Goal: Complete application form

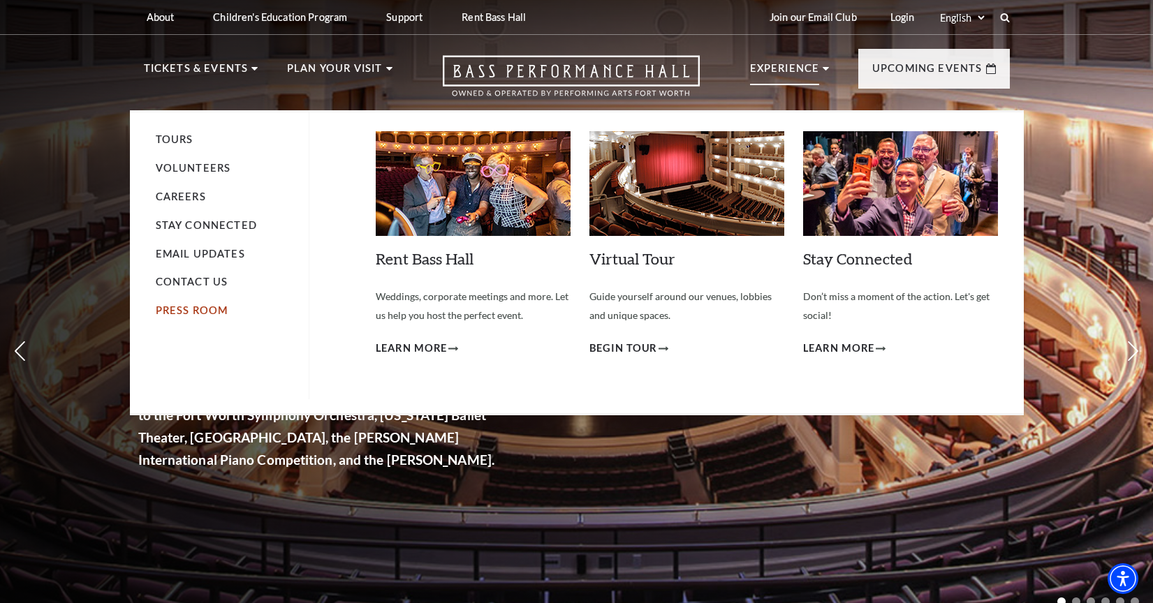
click at [202, 304] on link "Press Room" at bounding box center [192, 310] width 73 height 12
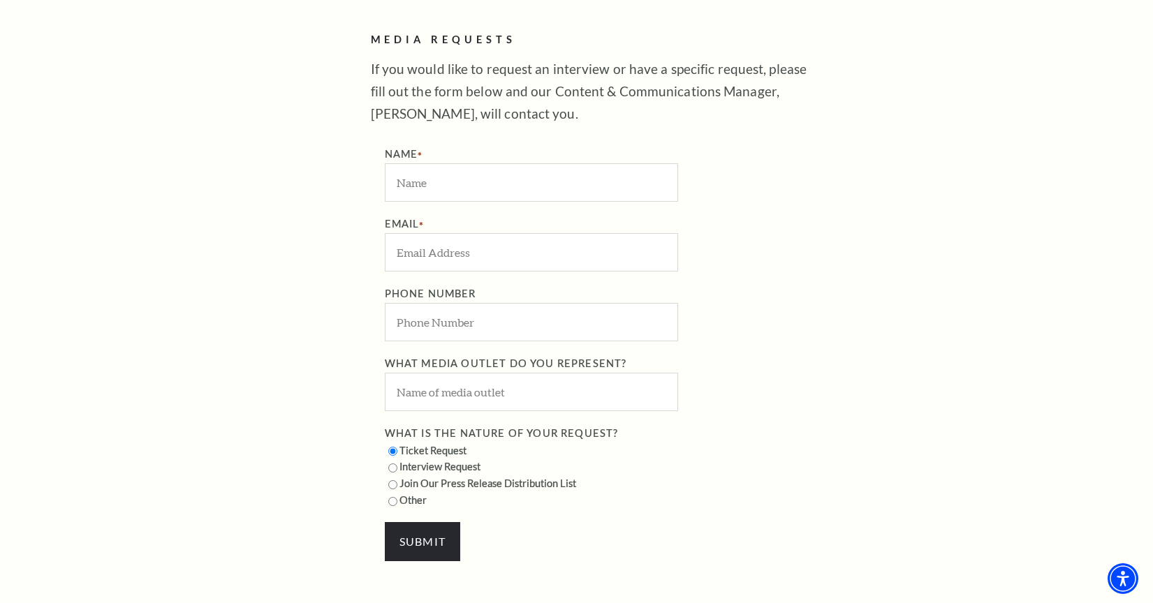
scroll to position [804, 0]
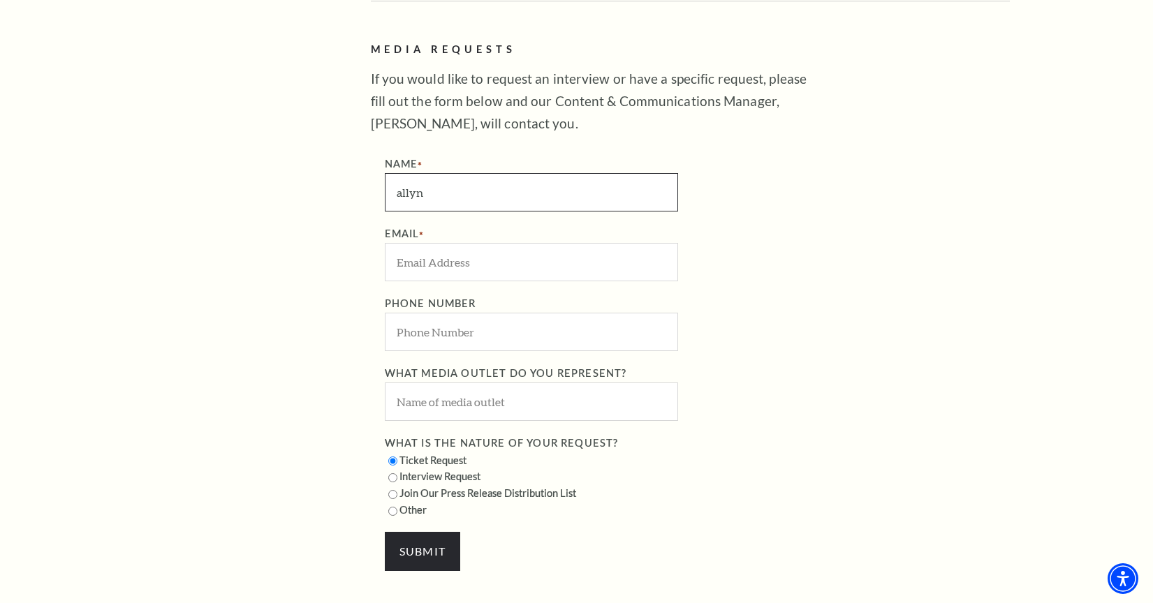
type input "allyn"
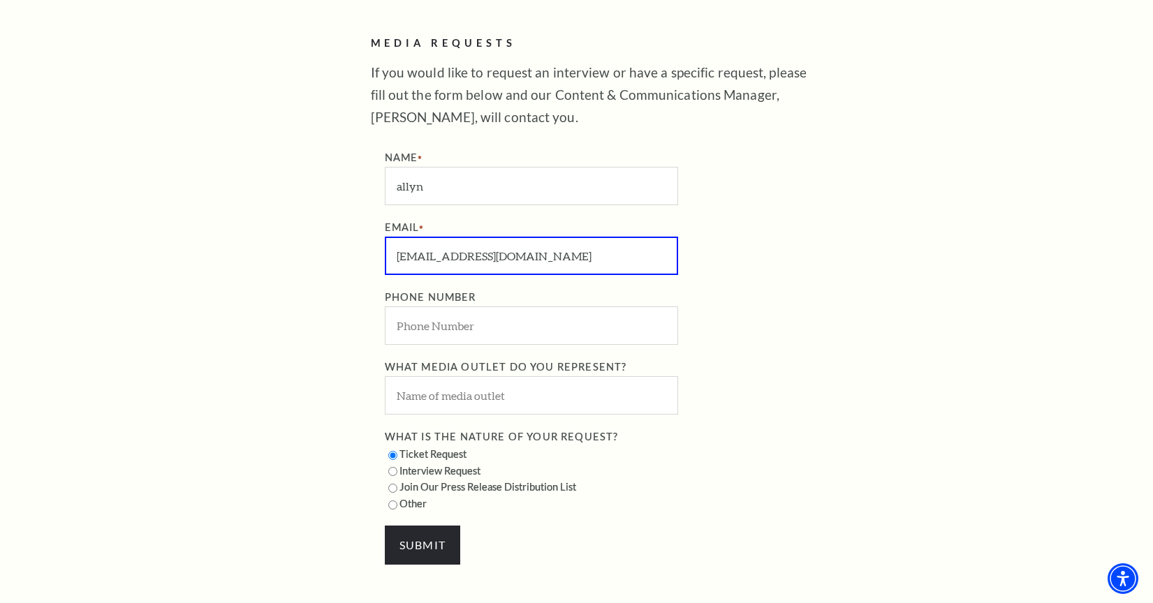
type input "awelker@basshall.com"
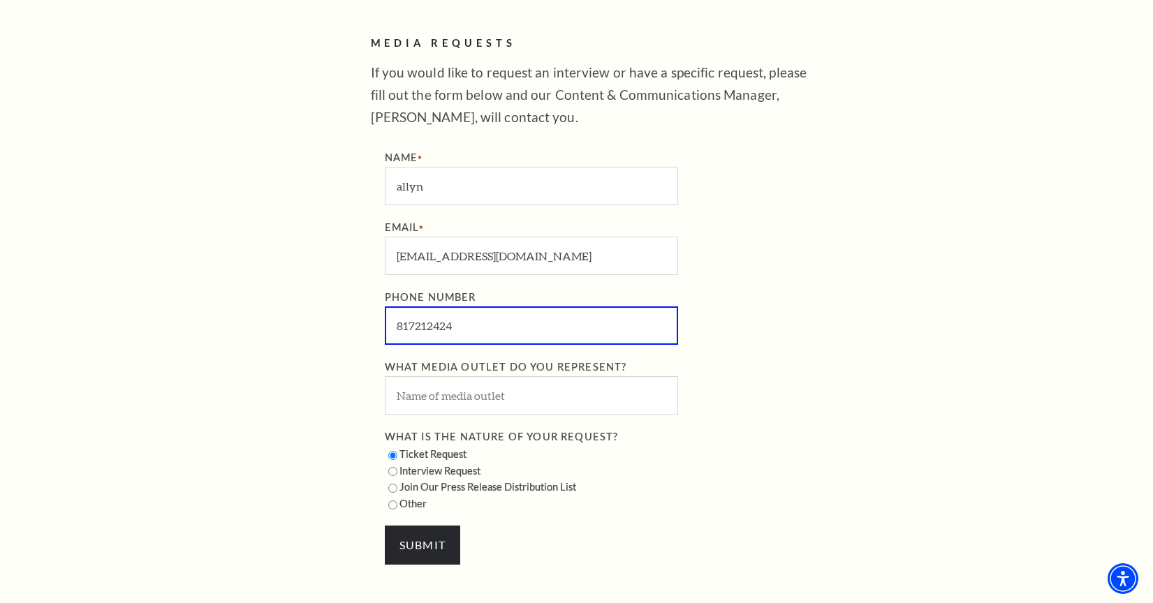
type input "(817) 212-4245"
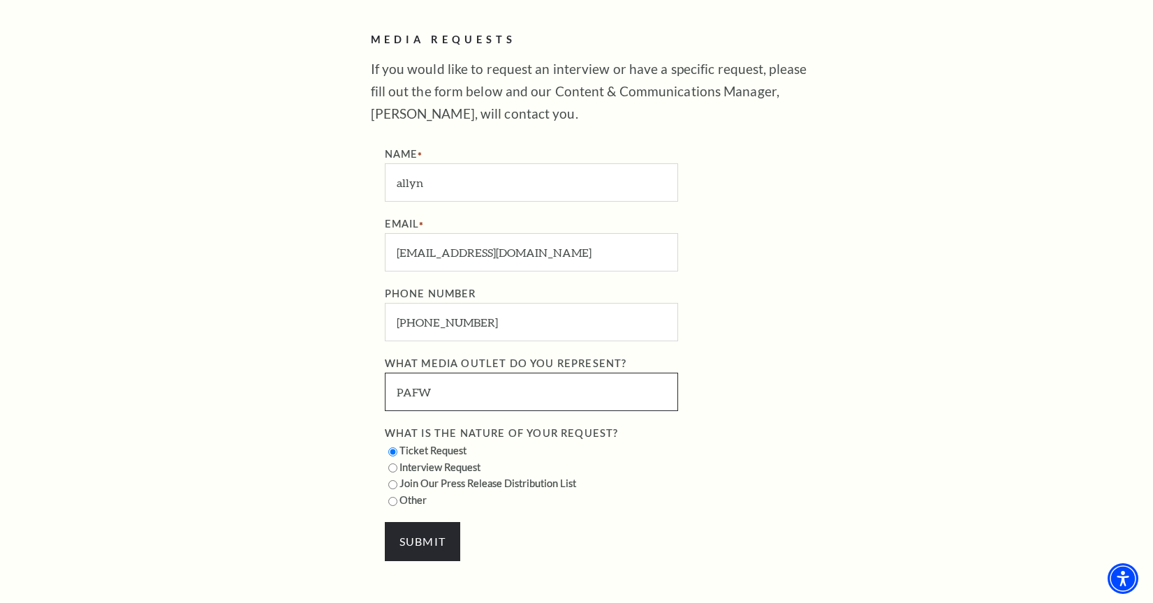
scroll to position [800, 0]
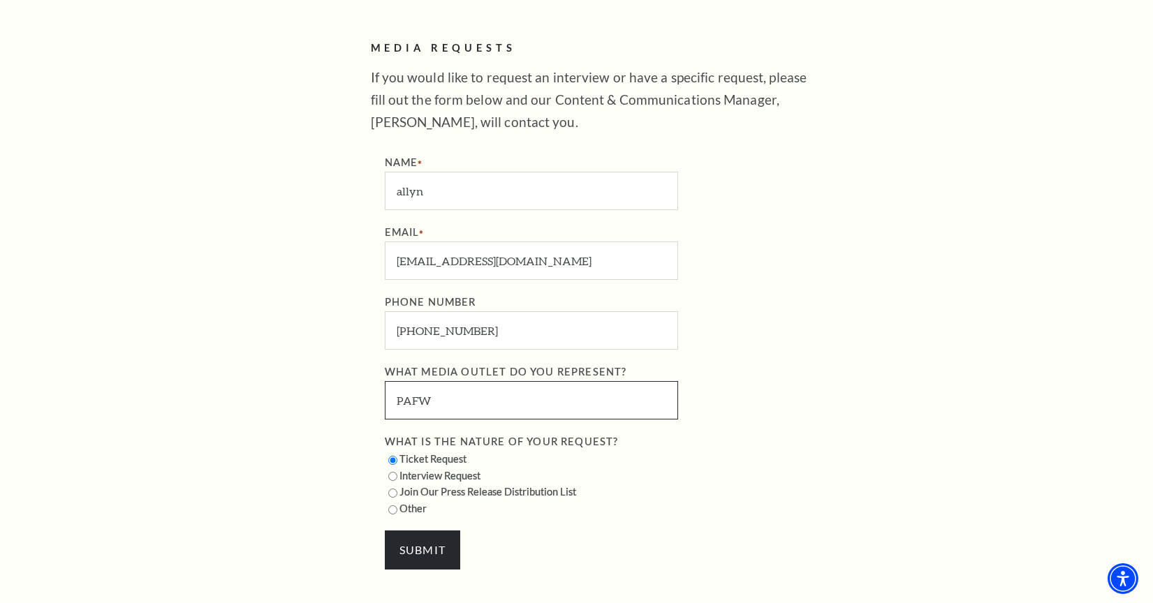
type input "PAFW"
click at [419, 470] on label "Interview Request" at bounding box center [433, 476] width 96 height 12
click at [397, 472] on input "Interview Request" at bounding box center [392, 476] width 9 height 9
radio input "true"
click at [409, 486] on label "Join our Press Release Distribution List" at bounding box center [480, 492] width 191 height 12
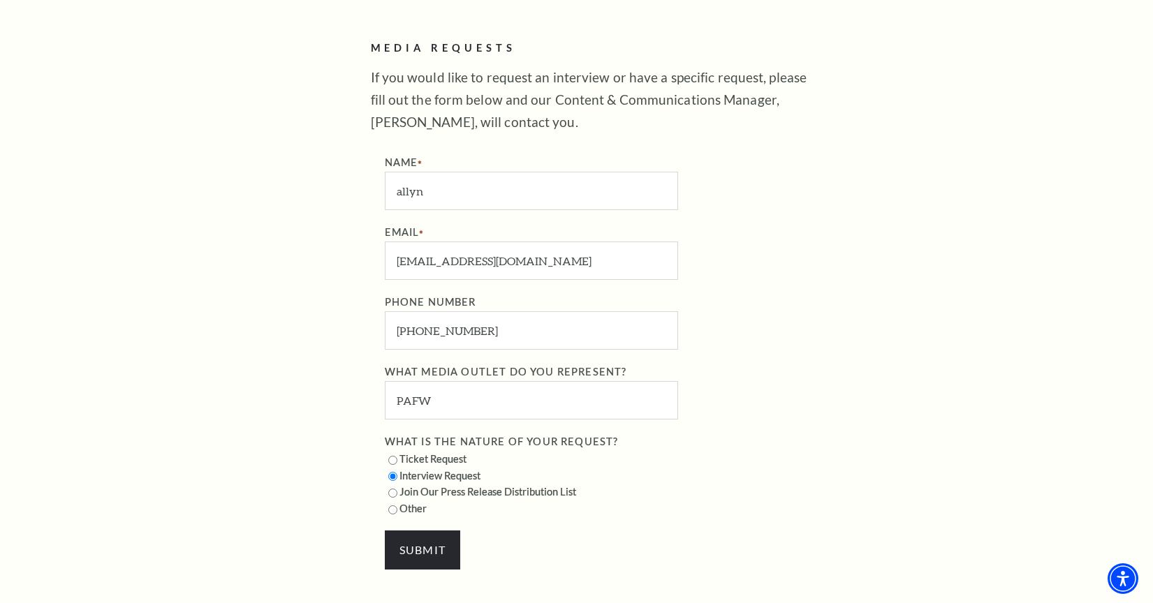
click at [397, 489] on input "Join our Press Release Distribution List" at bounding box center [392, 493] width 9 height 9
radio input "true"
click at [409, 503] on div "Other" at bounding box center [598, 509] width 426 height 17
click at [410, 503] on label "Other" at bounding box center [406, 509] width 42 height 12
click at [397, 506] on input "Other" at bounding box center [392, 510] width 9 height 9
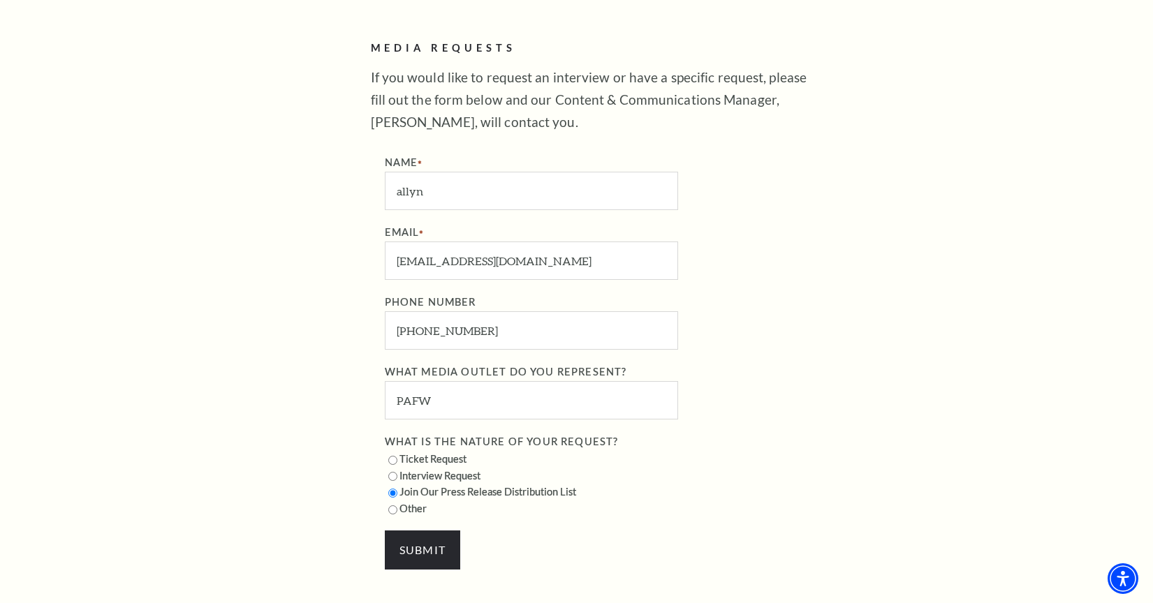
radio input "true"
click at [409, 470] on label "Interview Request" at bounding box center [433, 476] width 96 height 12
click at [397, 472] on input "Interview Request" at bounding box center [392, 476] width 9 height 9
radio input "true"
click at [409, 531] on input "SUBMIT" at bounding box center [423, 550] width 76 height 39
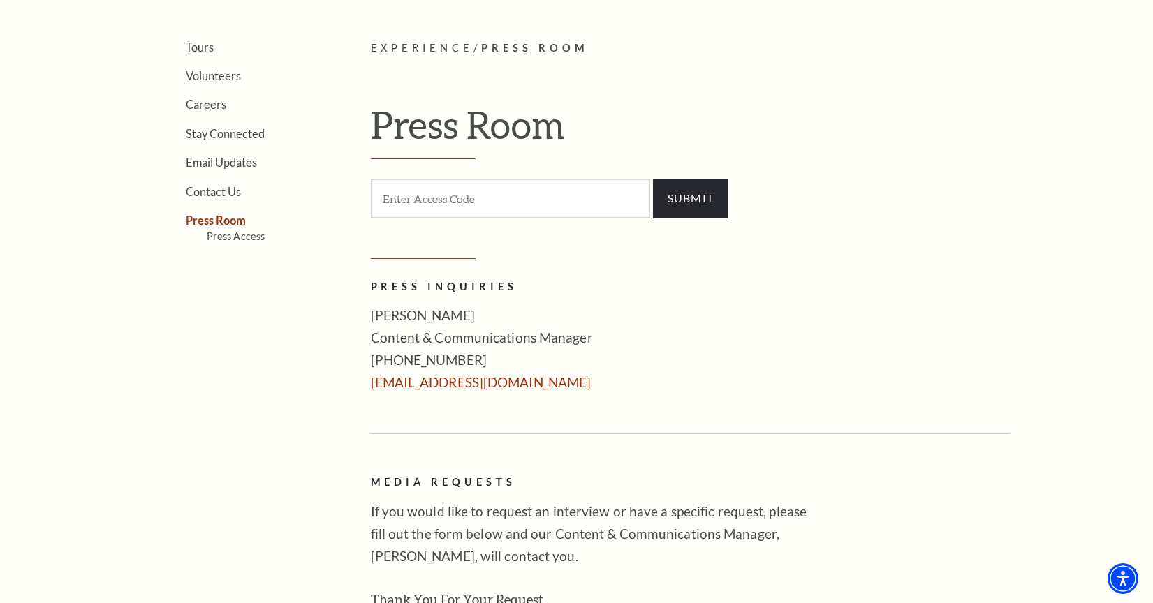
scroll to position [355, 0]
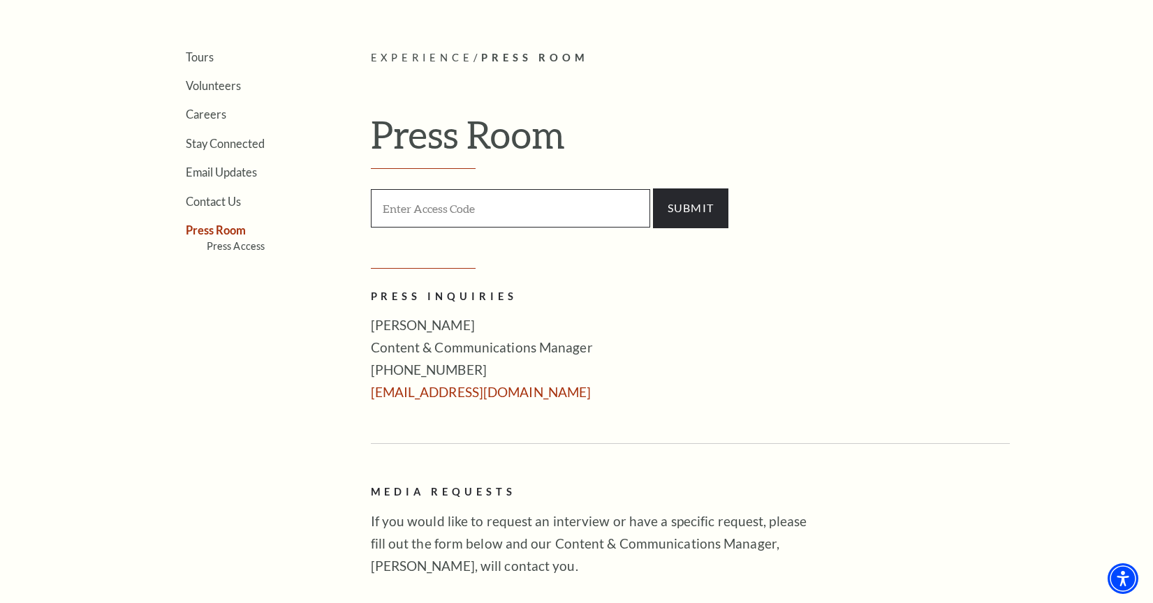
click at [602, 211] on input "Enter Access Code" at bounding box center [510, 208] width 279 height 38
type input "press"
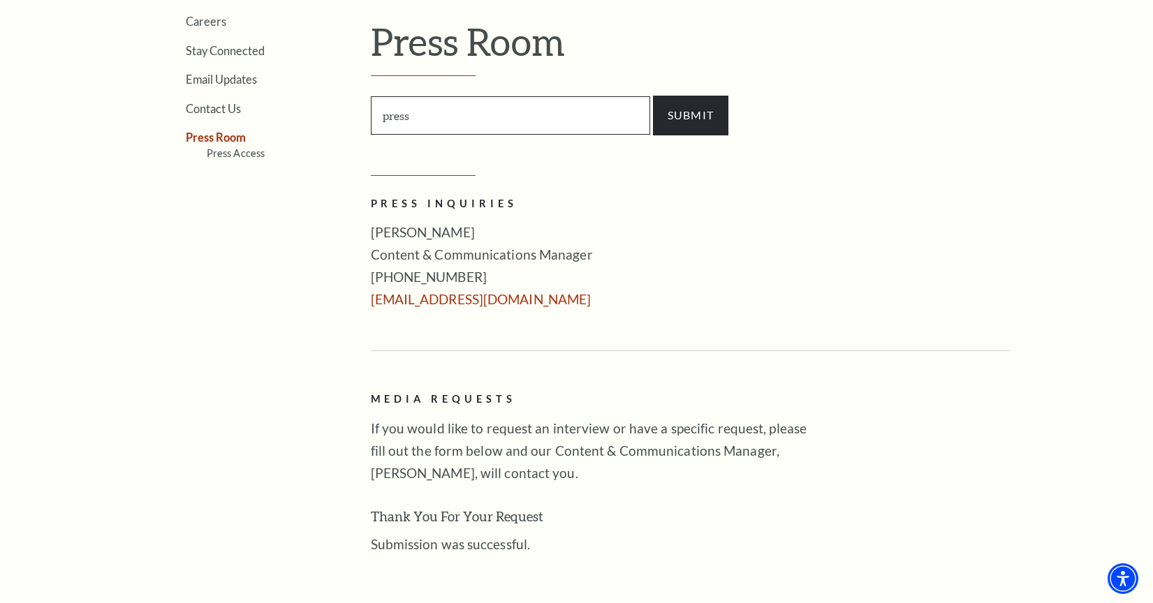
scroll to position [448, 0]
click at [723, 107] on input "SUBMIT" at bounding box center [691, 115] width 76 height 39
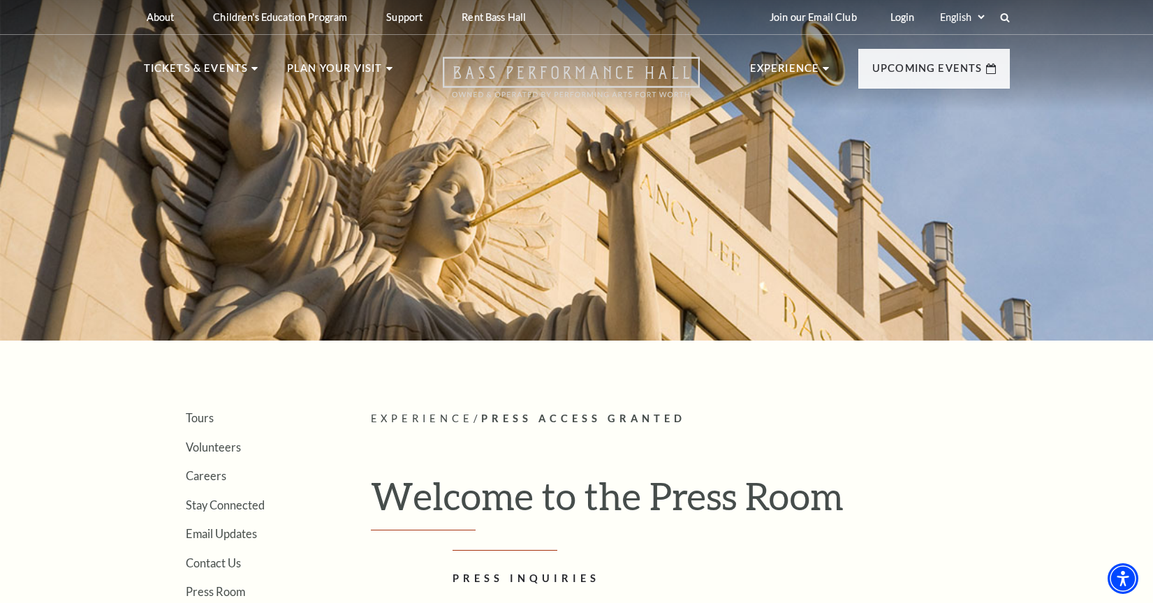
click at [591, 82] on icon "Open this option" at bounding box center [571, 77] width 257 height 41
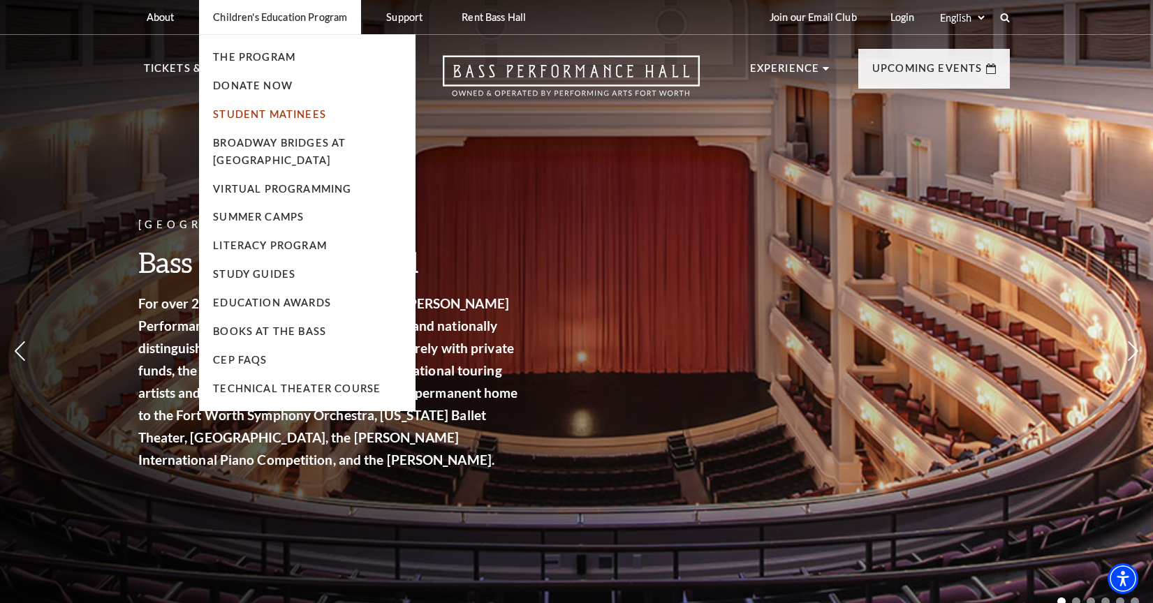
click at [292, 116] on link "Student Matinees" at bounding box center [269, 114] width 113 height 12
